Goal: Task Accomplishment & Management: Complete application form

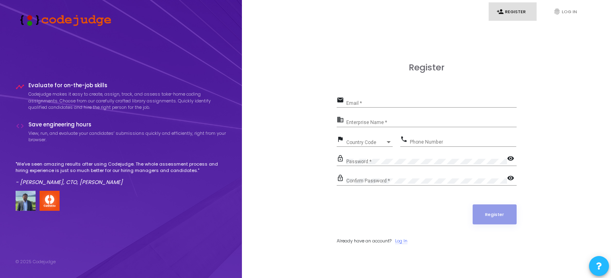
click at [401, 241] on link "Log In" at bounding box center [401, 241] width 12 height 7
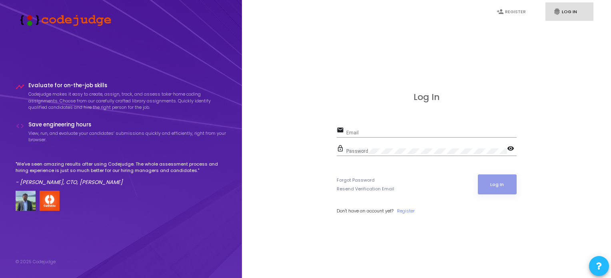
click at [449, 129] on div "Email" at bounding box center [431, 131] width 170 height 12
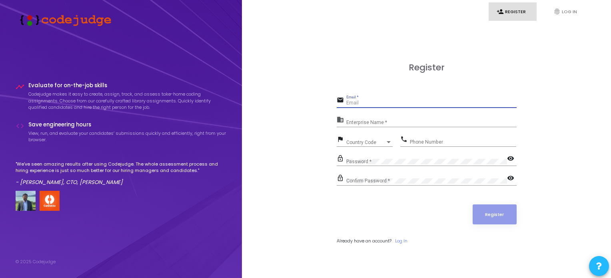
click at [366, 105] on input "Email *" at bounding box center [431, 103] width 170 height 6
type input "bajanollapoojitha238@gmail.com"
click at [414, 117] on div "Enterprise Name *" at bounding box center [431, 121] width 170 height 12
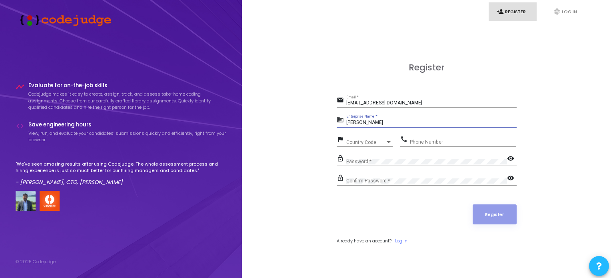
type input "poojitha"
click at [432, 137] on div "Phone Number" at bounding box center [463, 140] width 106 height 12
type input "8328353500"
click at [384, 143] on div "Country Code" at bounding box center [365, 142] width 39 height 5
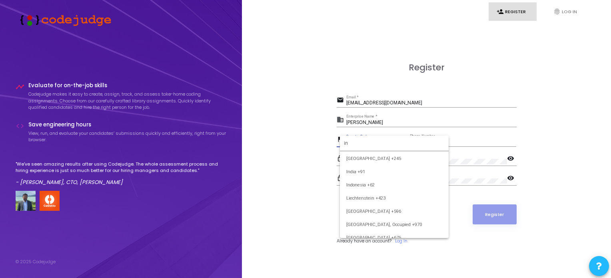
scroll to position [197, 0]
type input "in"
click at [383, 172] on span "India +91" at bounding box center [394, 172] width 96 height 13
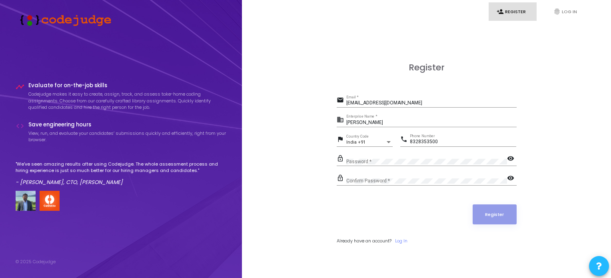
click at [391, 157] on div "Password *" at bounding box center [426, 160] width 161 height 12
click at [511, 159] on mat-icon "visibility" at bounding box center [512, 159] width 10 height 10
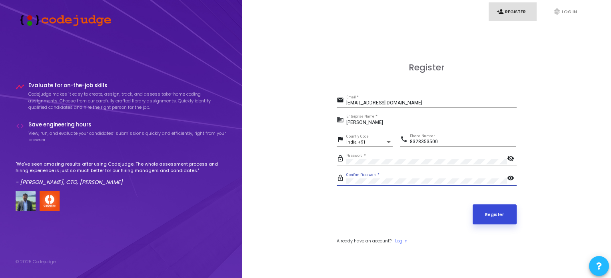
click at [493, 214] on button "Register" at bounding box center [495, 214] width 44 height 20
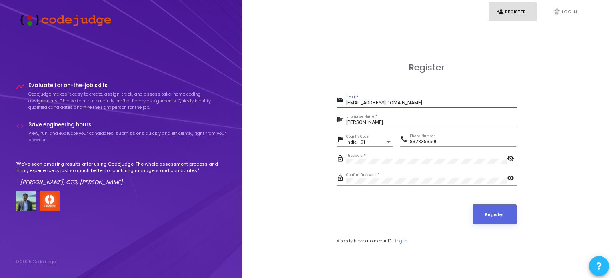
click at [430, 104] on input "bajanollapoojitha238@gmail.com" at bounding box center [431, 103] width 170 height 6
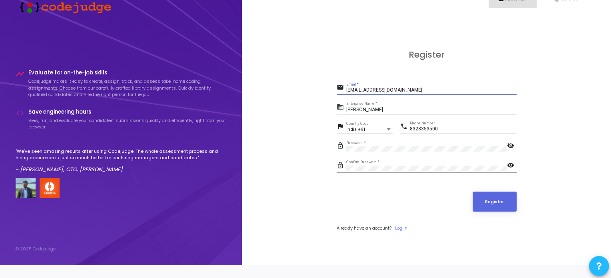
scroll to position [0, 0]
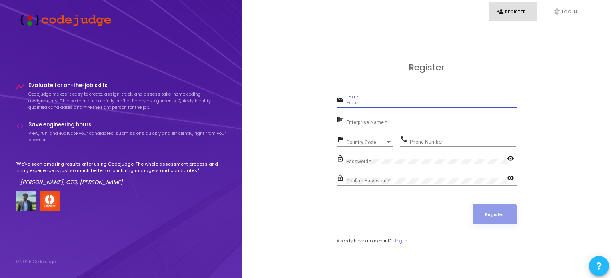
click at [398, 104] on input "Email *" at bounding box center [431, 103] width 170 height 6
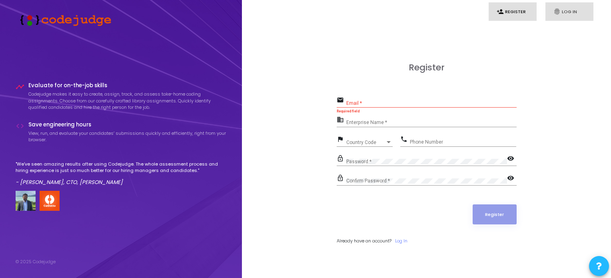
click at [569, 8] on link "fingerprint Log In" at bounding box center [569, 11] width 48 height 19
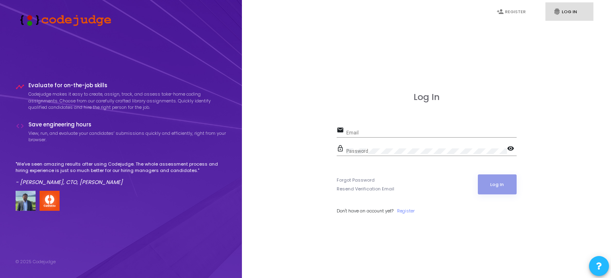
click at [395, 124] on div "Log In email Email lock_outline Password visibility Forgot Password Resend Veri…" at bounding box center [427, 162] width 180 height 140
click at [390, 131] on input "Email" at bounding box center [431, 133] width 170 height 6
type input "bajanollapoojitha238@gmail.com"
click at [509, 186] on button "Log In" at bounding box center [497, 184] width 39 height 20
click at [592, 267] on button at bounding box center [599, 266] width 20 height 20
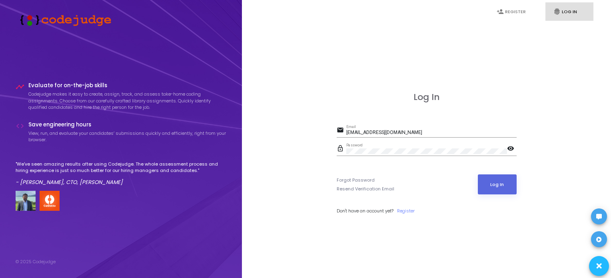
click at [510, 148] on div at bounding box center [305, 139] width 611 height 278
click at [510, 145] on mat-icon "visibility" at bounding box center [512, 149] width 10 height 10
click at [496, 179] on button "Log In" at bounding box center [497, 184] width 39 height 20
click at [403, 210] on link "Register" at bounding box center [406, 211] width 18 height 7
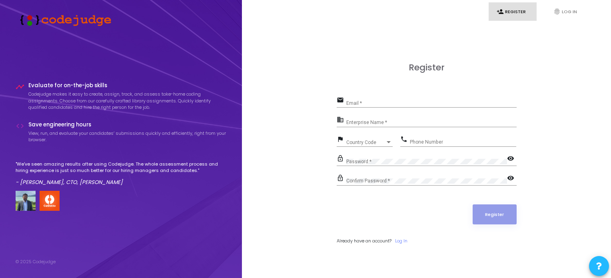
click at [415, 100] on div "Email *" at bounding box center [431, 101] width 170 height 12
type input "bajanollapoojitha238@gmail.com"
click at [393, 119] on div "Enterprise Name *" at bounding box center [431, 121] width 170 height 12
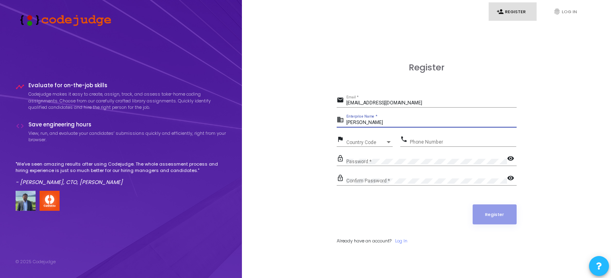
type input "poojitha"
click at [367, 144] on span "Country Code" at bounding box center [360, 142] width 28 height 5
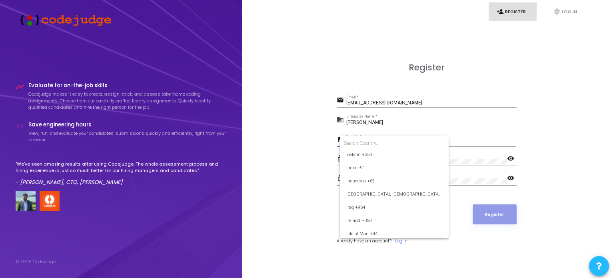
scroll to position [1259, 0]
click at [386, 164] on span "India +91" at bounding box center [394, 165] width 96 height 13
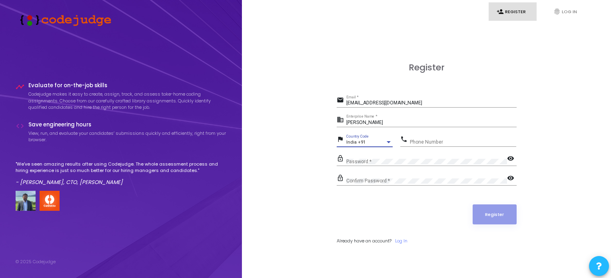
scroll to position [1267, 0]
click at [439, 140] on input "Phone Number" at bounding box center [463, 142] width 106 height 6
type input "8328353500"
click at [392, 174] on div "Confirm Password *" at bounding box center [426, 179] width 161 height 12
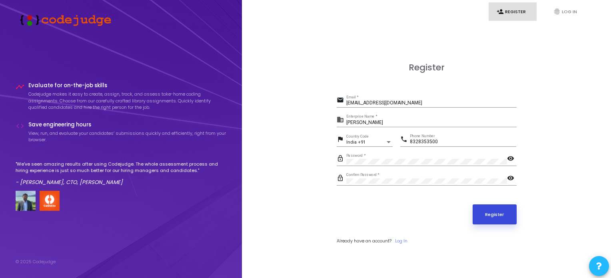
click at [490, 205] on button "Register" at bounding box center [495, 214] width 44 height 20
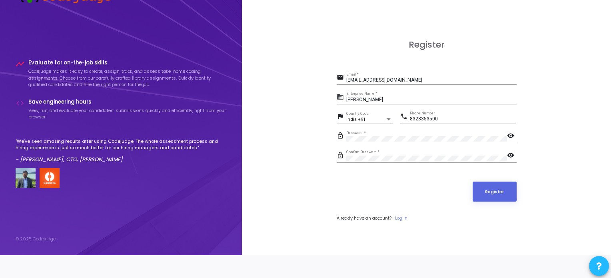
scroll to position [0, 0]
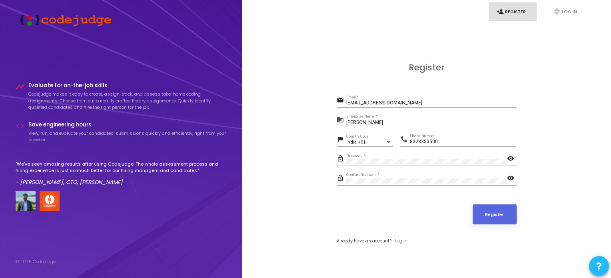
click at [510, 157] on mat-icon "visibility" at bounding box center [512, 159] width 10 height 10
click at [511, 176] on mat-icon "visibility" at bounding box center [512, 179] width 10 height 10
click at [469, 103] on input "bajanollapoojitha238@gmail.com" at bounding box center [431, 103] width 170 height 6
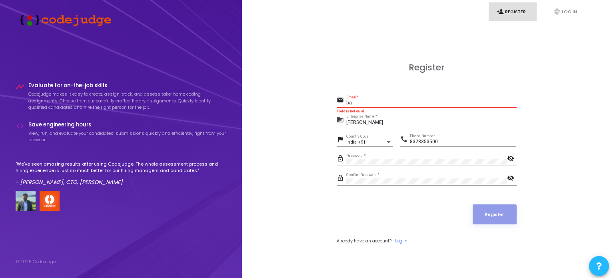
type input "b"
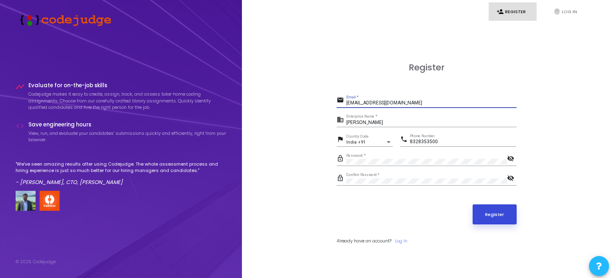
type input "aafiyasi@payoneer.com"
click at [496, 218] on button "Register" at bounding box center [495, 214] width 44 height 20
